Goal: Find specific page/section: Find specific page/section

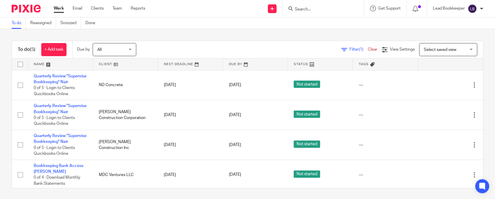
click at [296, 9] on input "Search" at bounding box center [320, 9] width 52 height 5
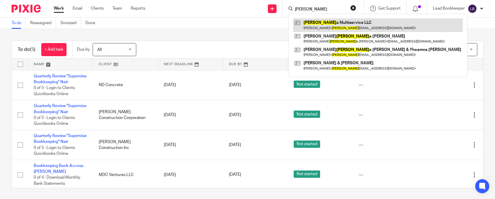
type input "[PERSON_NAME]"
click at [333, 26] on link at bounding box center [378, 24] width 170 height 13
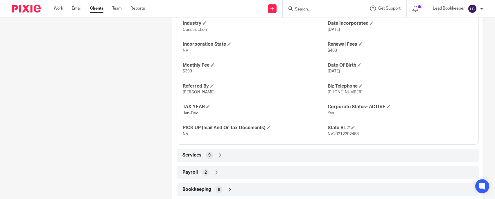
scroll to position [291, 0]
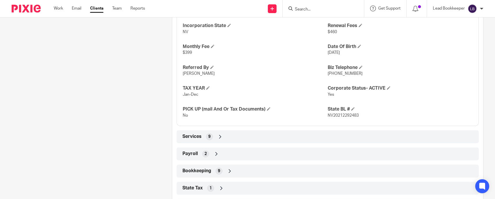
click at [217, 138] on icon at bounding box center [220, 137] width 6 height 6
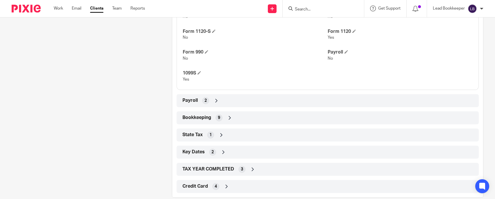
scroll to position [464, 0]
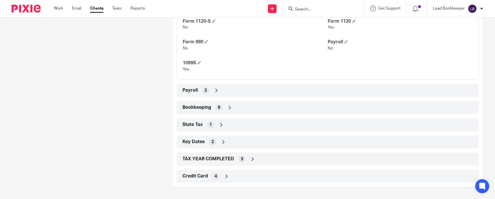
click at [250, 160] on icon at bounding box center [253, 159] width 6 height 6
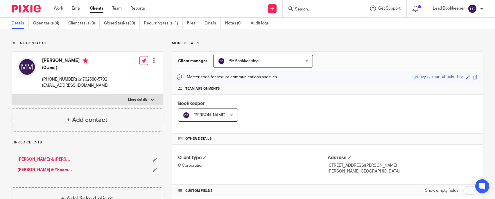
scroll to position [0, 0]
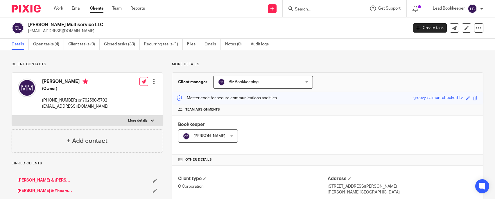
click at [294, 11] on div at bounding box center [323, 8] width 68 height 7
click at [296, 7] on input "Search" at bounding box center [320, 9] width 52 height 5
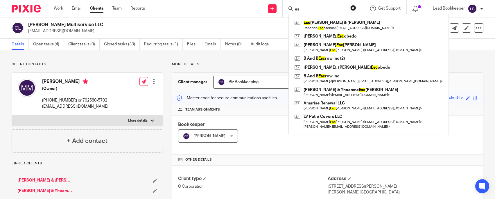
type input "e"
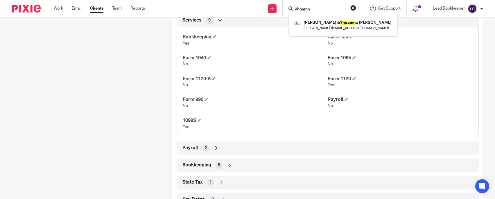
scroll to position [436, 0]
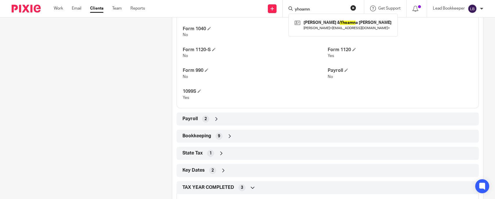
type input "yhoamn"
click at [218, 137] on span "9" at bounding box center [219, 136] width 2 height 6
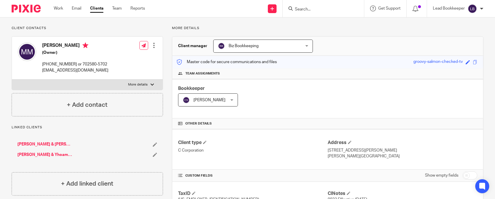
scroll to position [0, 0]
